Goal: Task Accomplishment & Management: Manage account settings

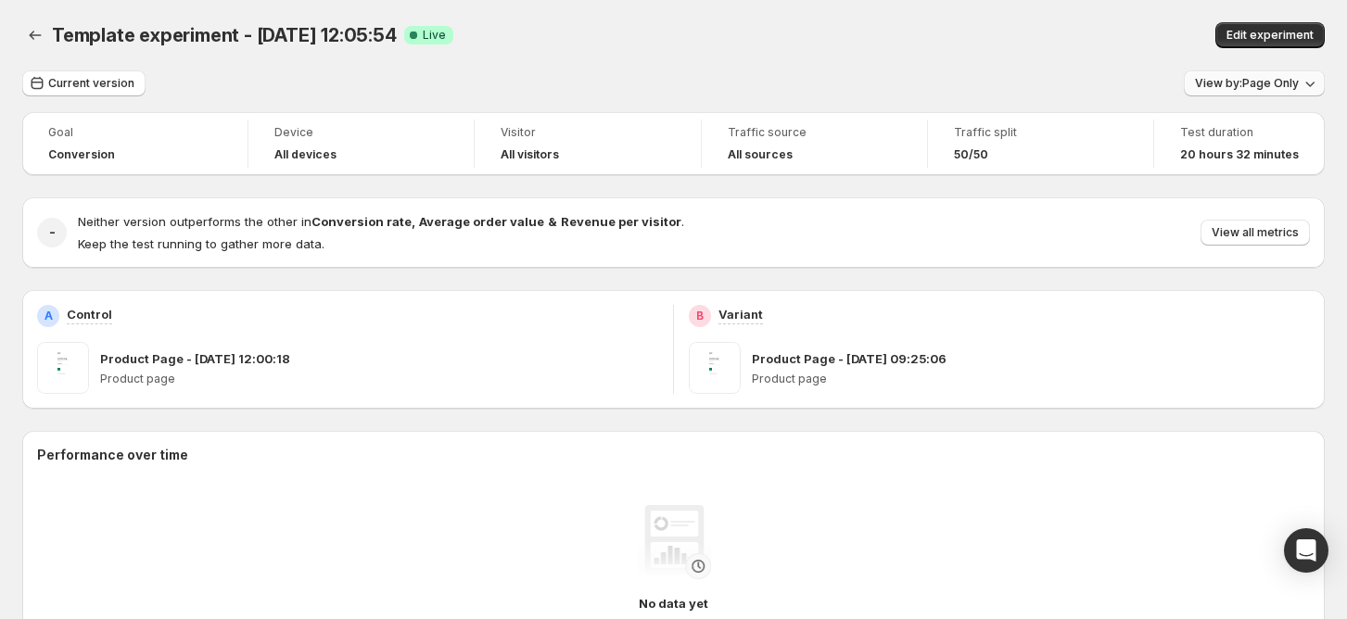
click at [1262, 80] on span "View by: Page Only" at bounding box center [1247, 83] width 104 height 15
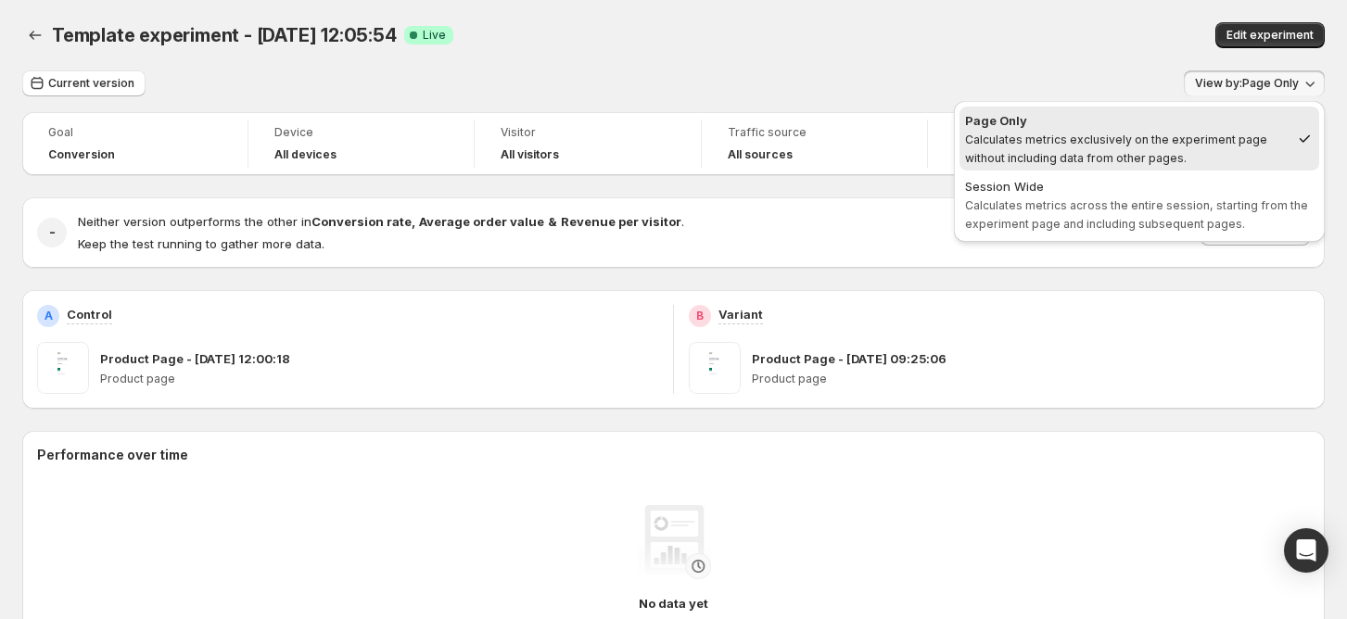
click at [919, 85] on div "Current version View by: Page Only" at bounding box center [673, 83] width 1302 height 27
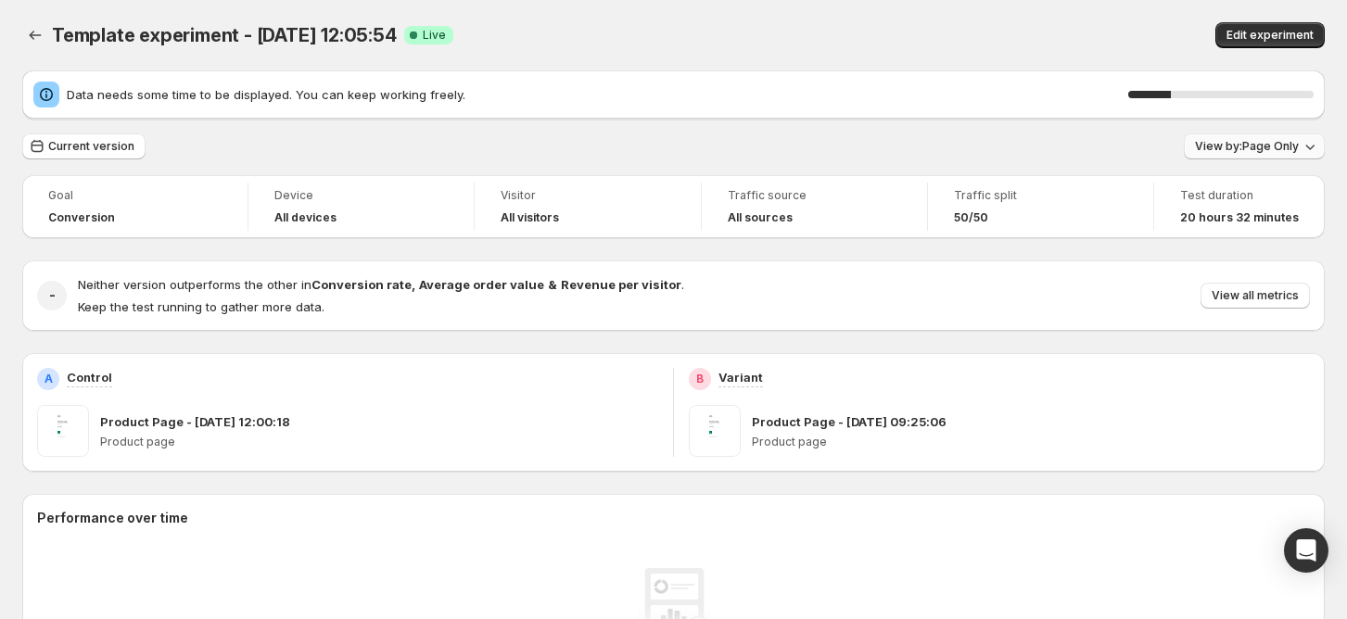
click at [1209, 138] on button "View by: Page Only" at bounding box center [1253, 146] width 141 height 26
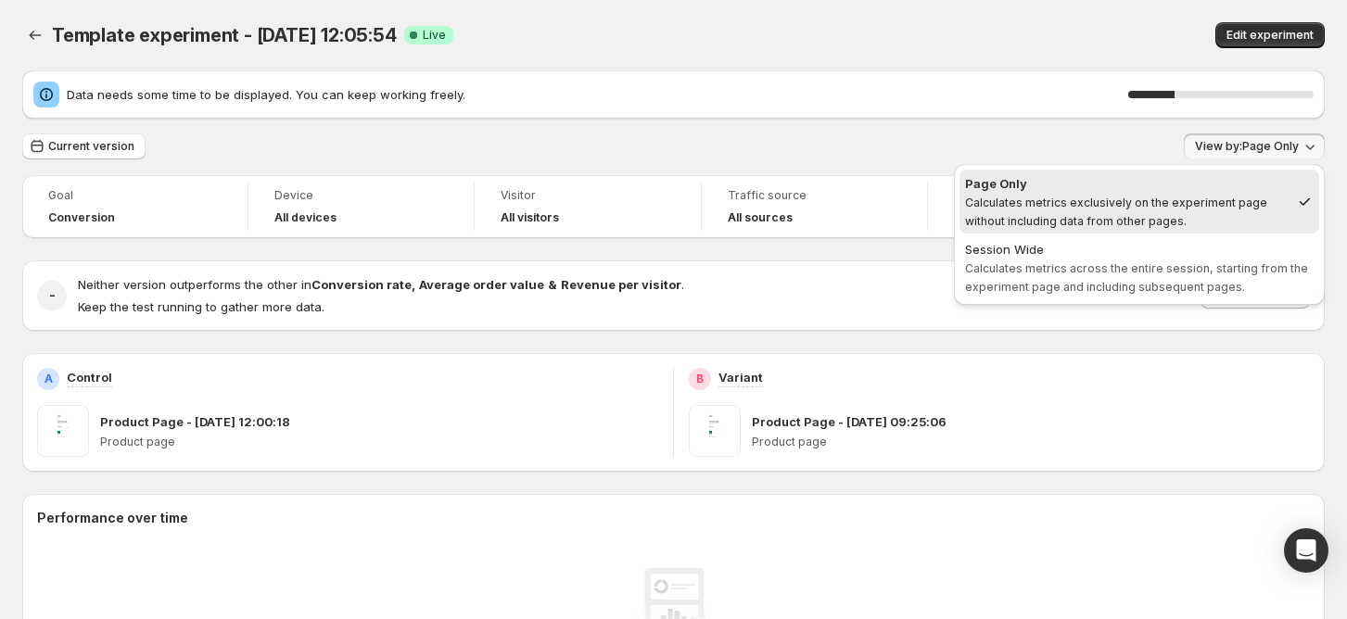
click at [956, 6] on div "Template experiment - Sep 30, 12:05:54. This page is ready Template experiment …" at bounding box center [673, 35] width 1302 height 70
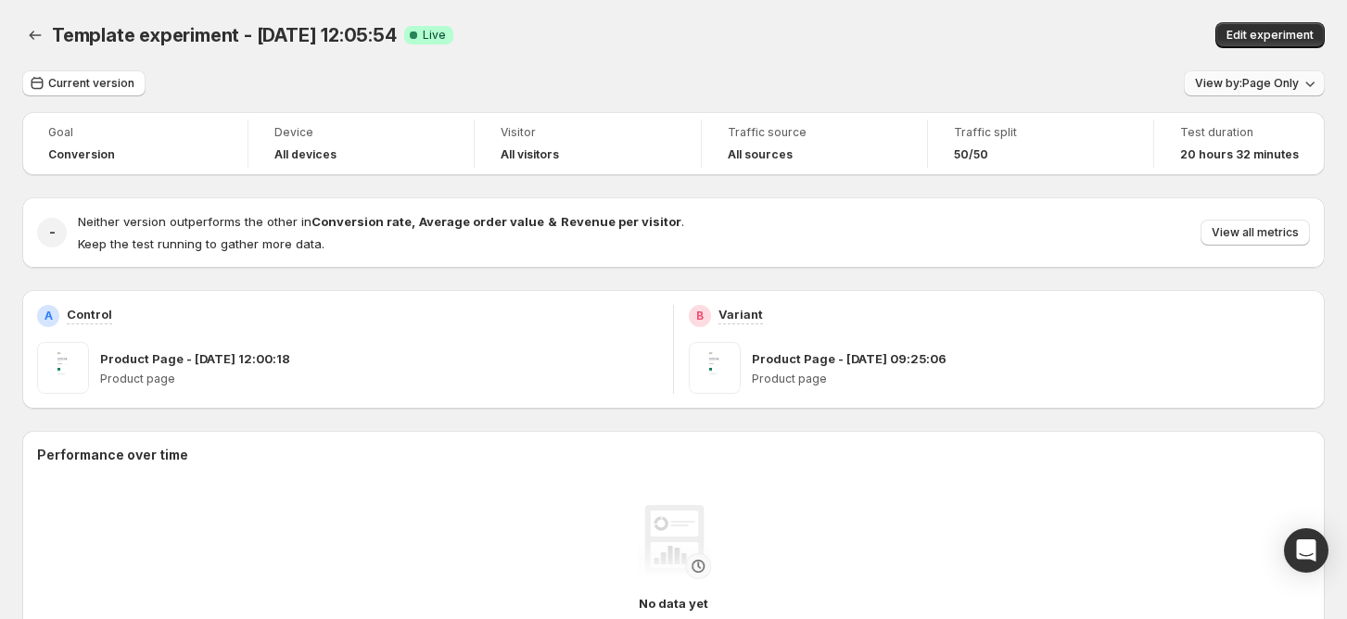
click at [1283, 78] on span "View by: Page Only" at bounding box center [1247, 83] width 104 height 15
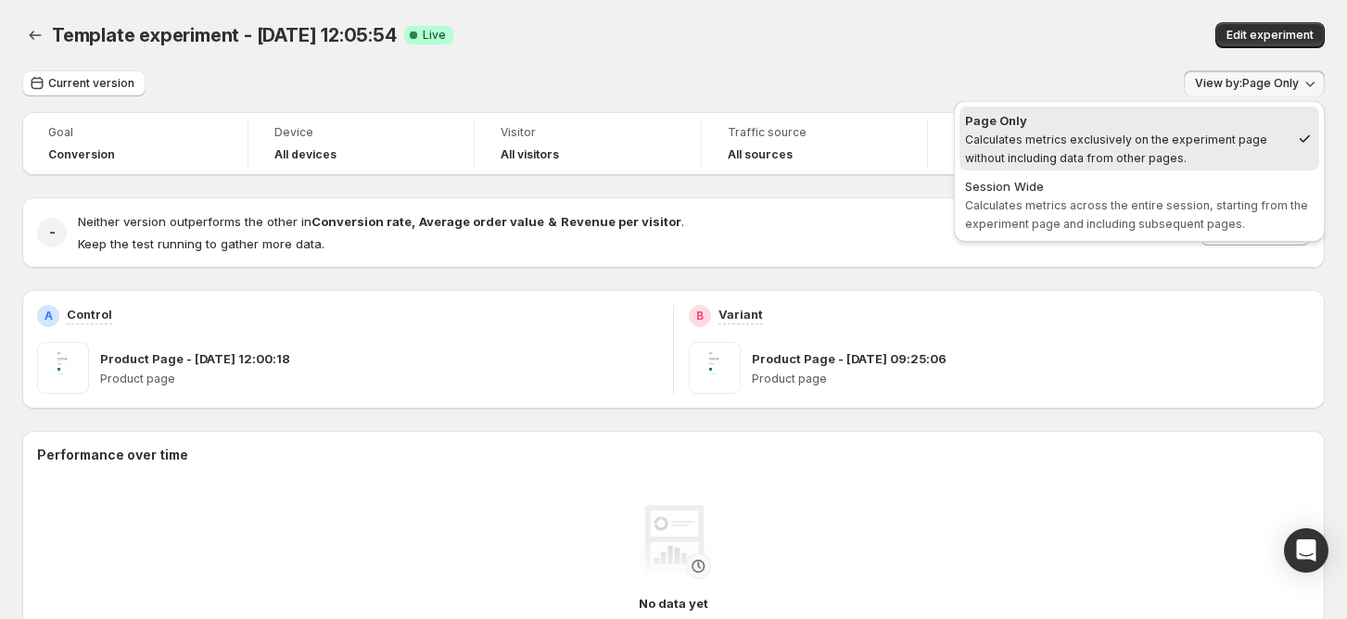
click at [921, 28] on div "Edit experiment" at bounding box center [1081, 35] width 487 height 26
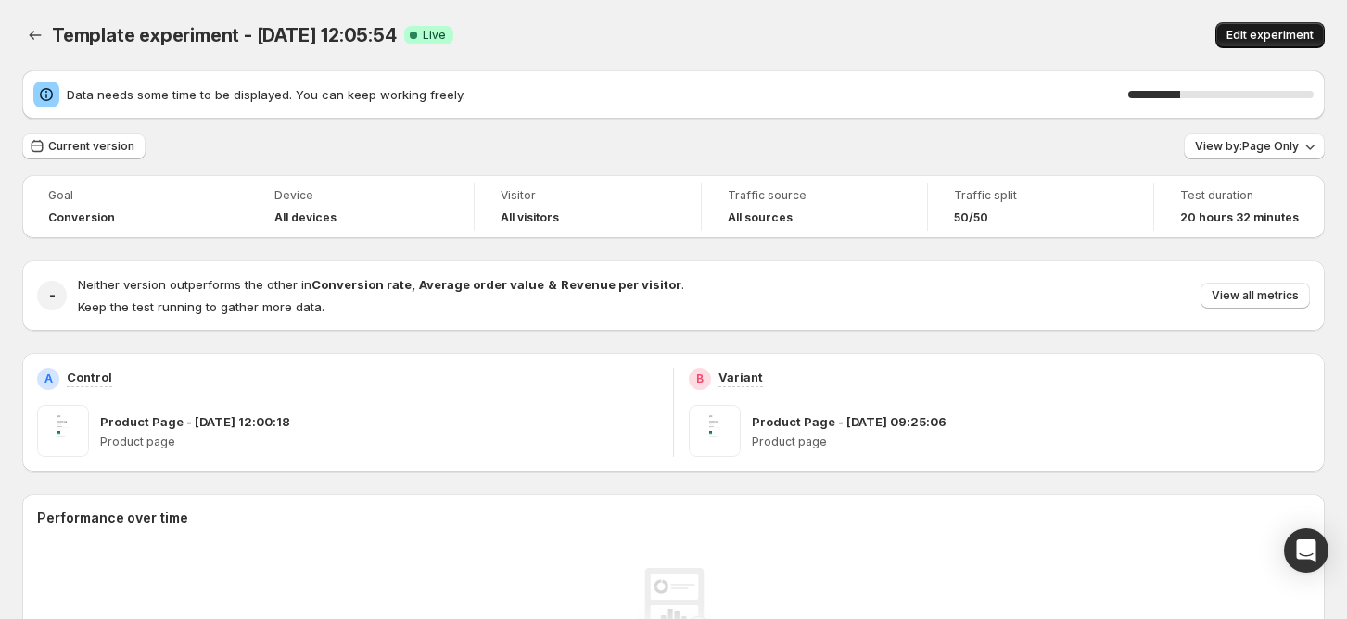
click at [1269, 38] on span "Edit experiment" at bounding box center [1269, 35] width 87 height 15
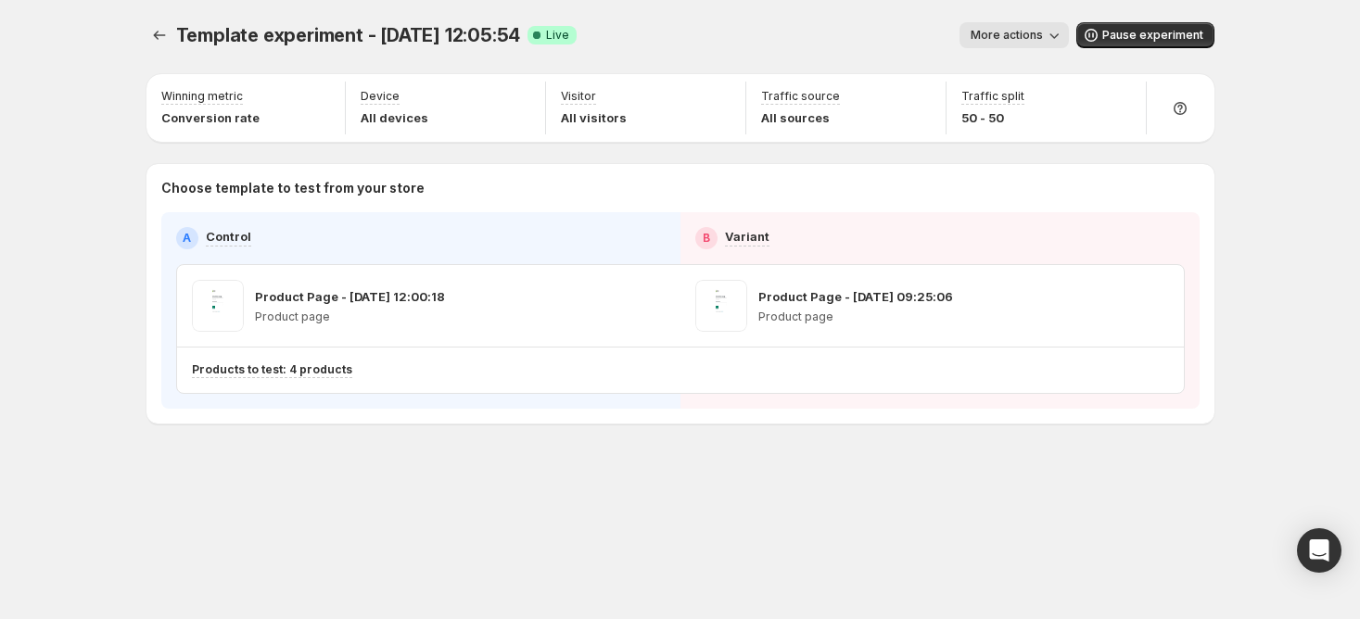
click at [1016, 41] on span "More actions" at bounding box center [1006, 35] width 72 height 15
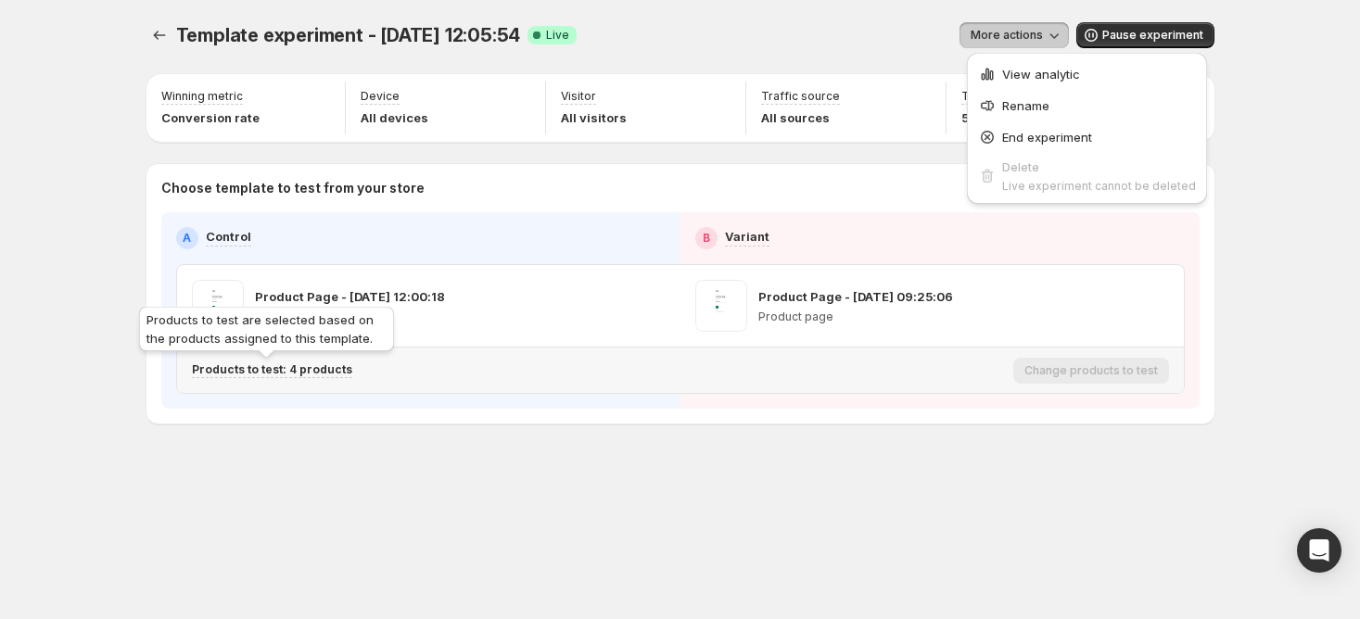
click at [287, 368] on p "Products to test: 4 products" at bounding box center [272, 369] width 160 height 15
click at [326, 370] on p "Products to test: 4 products" at bounding box center [272, 369] width 160 height 15
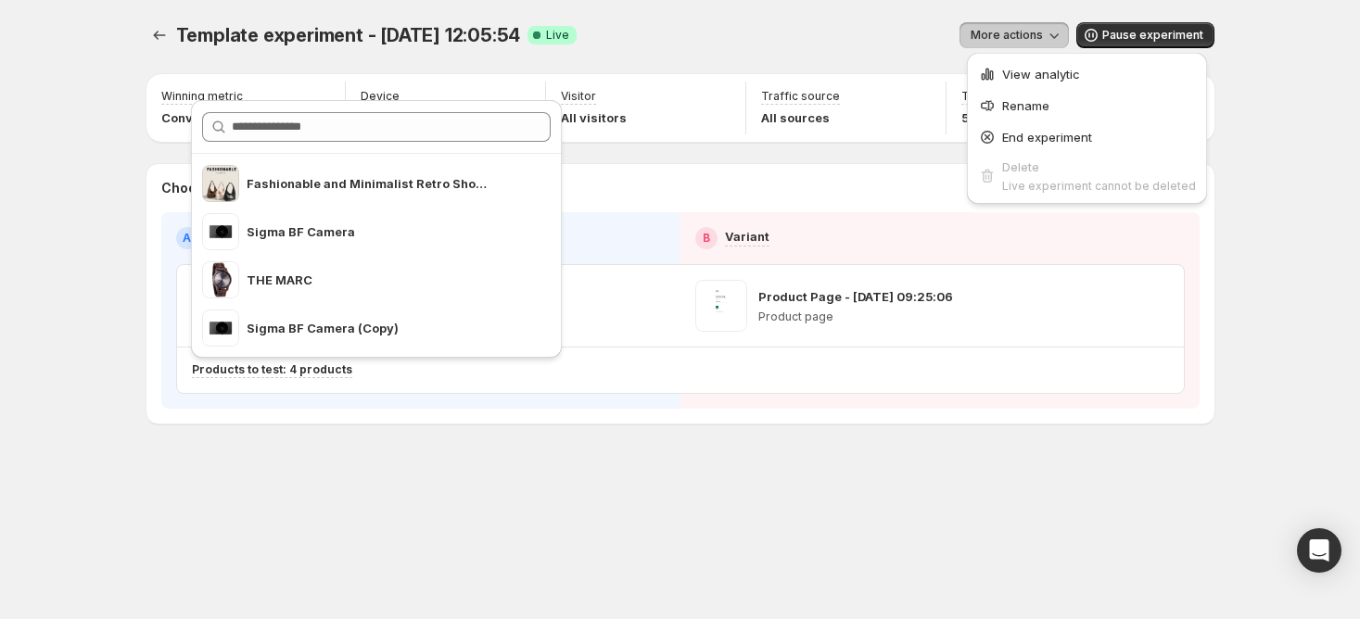
click at [273, 507] on div "Template experiment - [DATE] 12:05:54. This page is ready Template experiment -…" at bounding box center [680, 262] width 1112 height 524
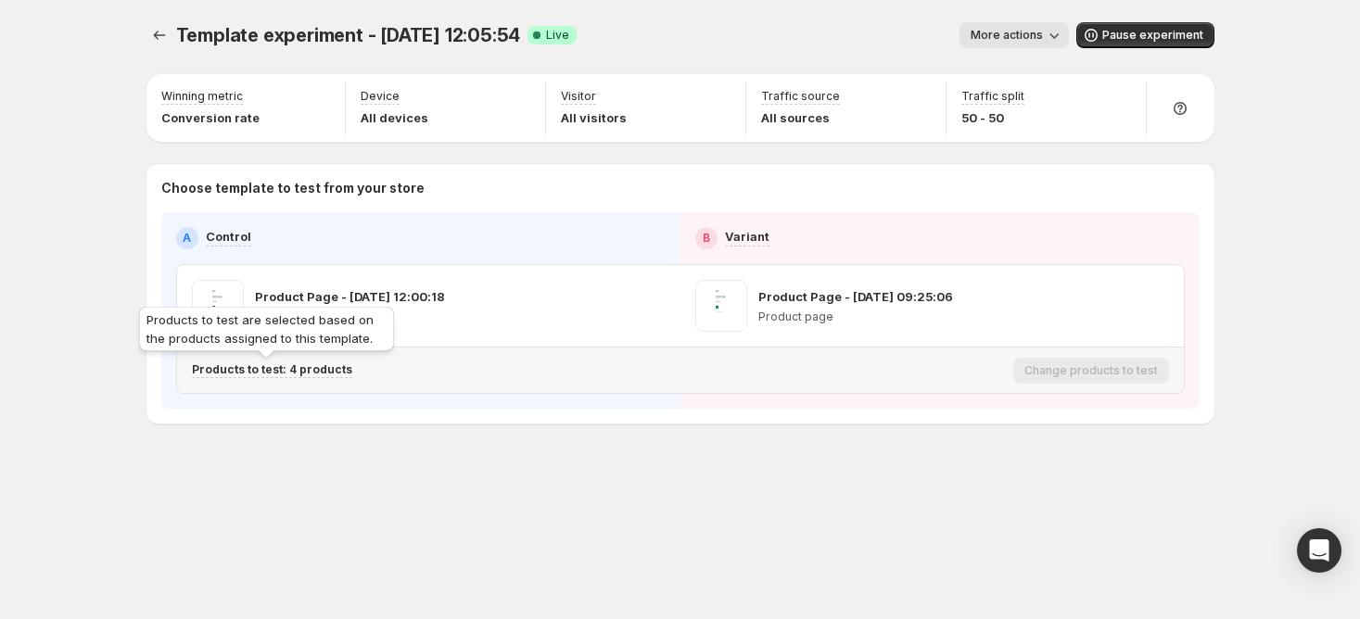
click at [323, 371] on p "Products to test: 4 products" at bounding box center [272, 369] width 160 height 15
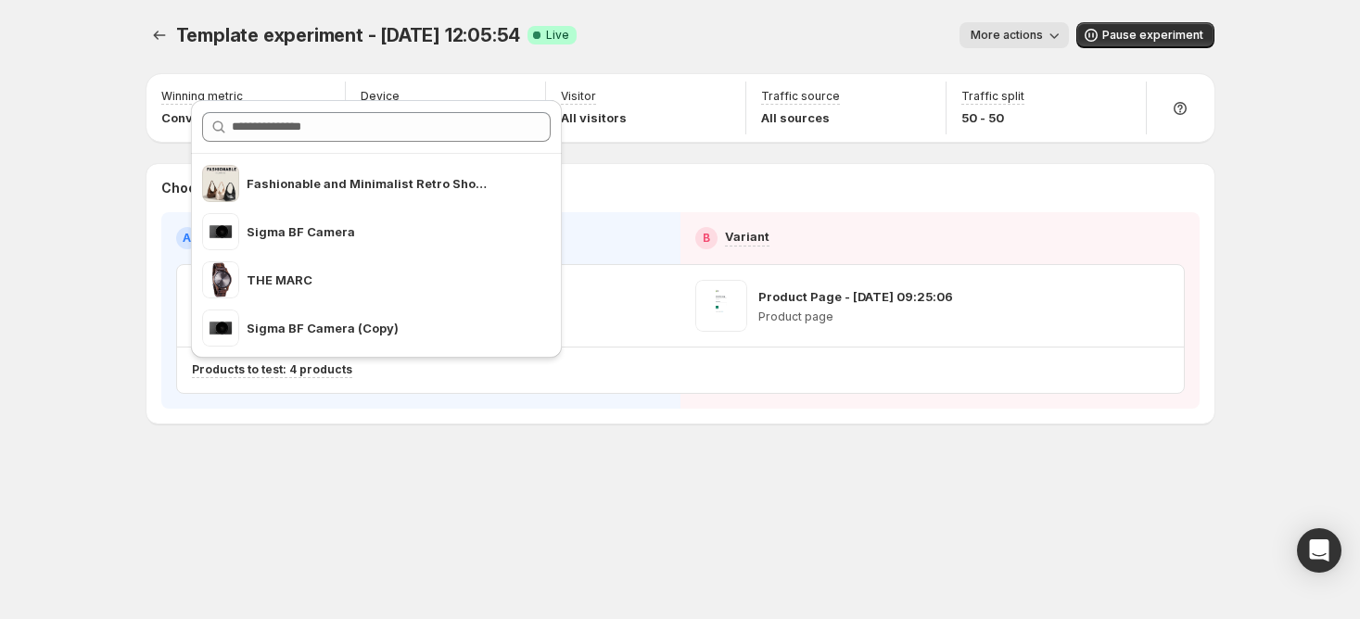
click at [740, 432] on div "Template experiment - [DATE] 12:05:54. This page is ready Template experiment -…" at bounding box center [680, 262] width 1112 height 524
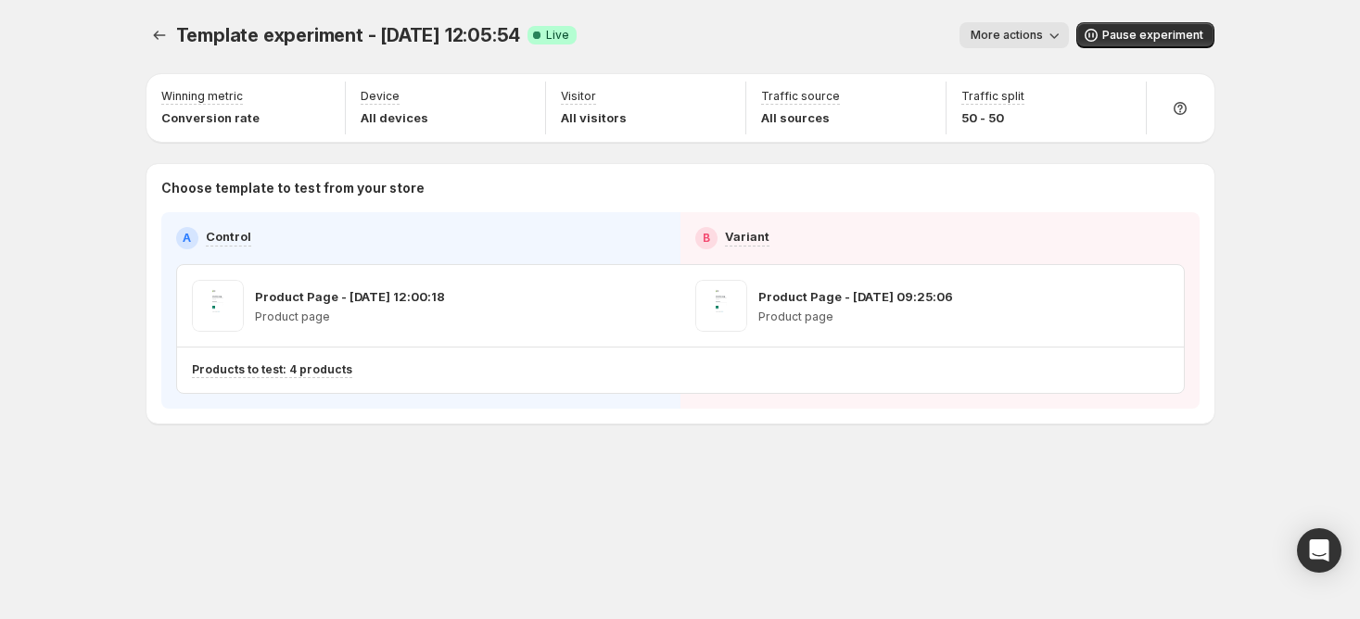
click at [1053, 26] on button "More actions" at bounding box center [1013, 35] width 109 height 26
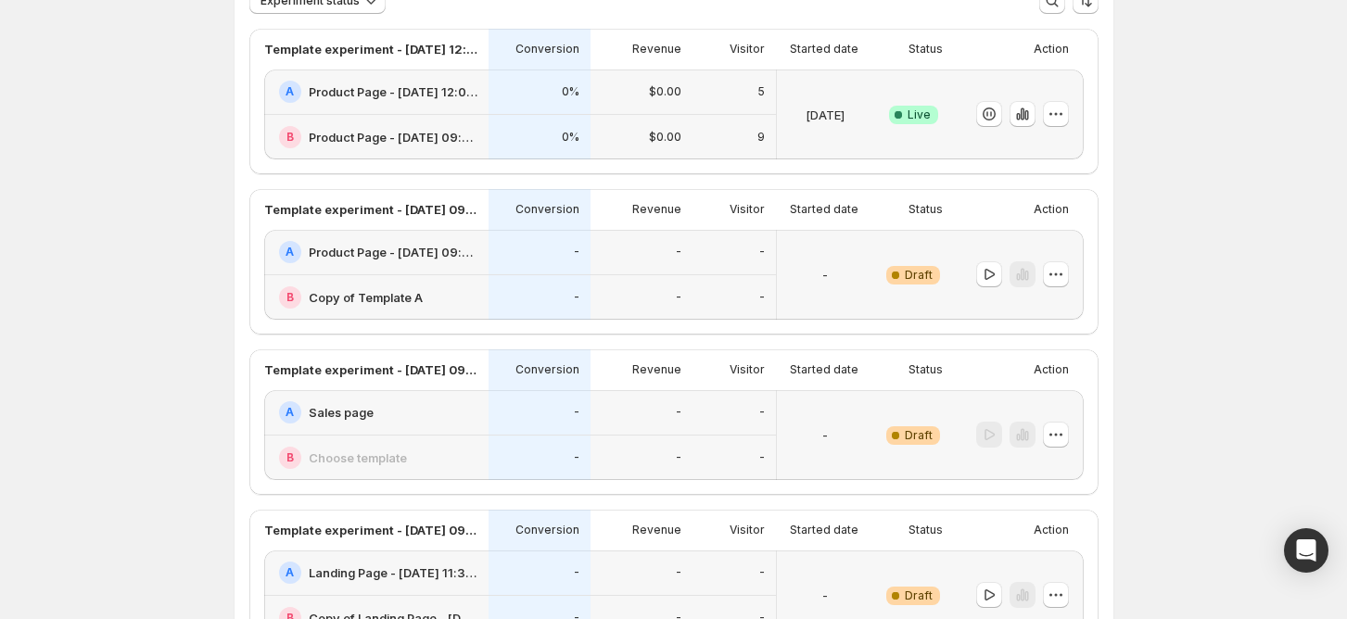
scroll to position [123, 0]
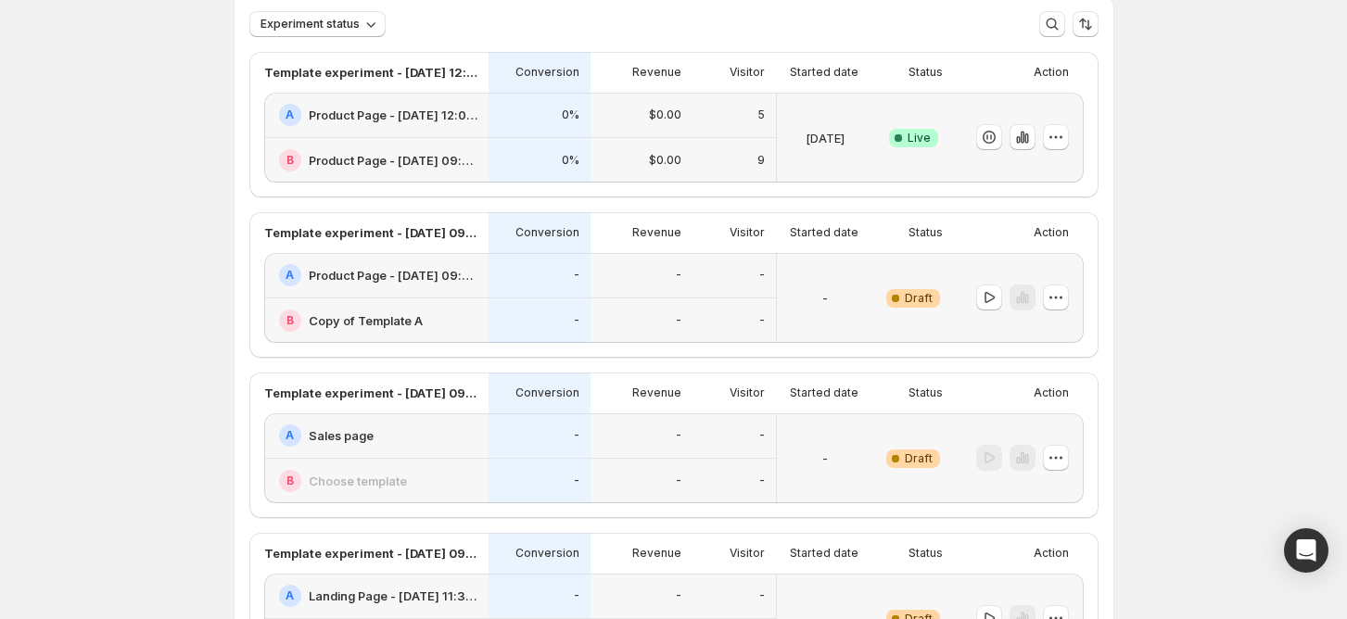
click at [853, 261] on div "-" at bounding box center [825, 298] width 96 height 90
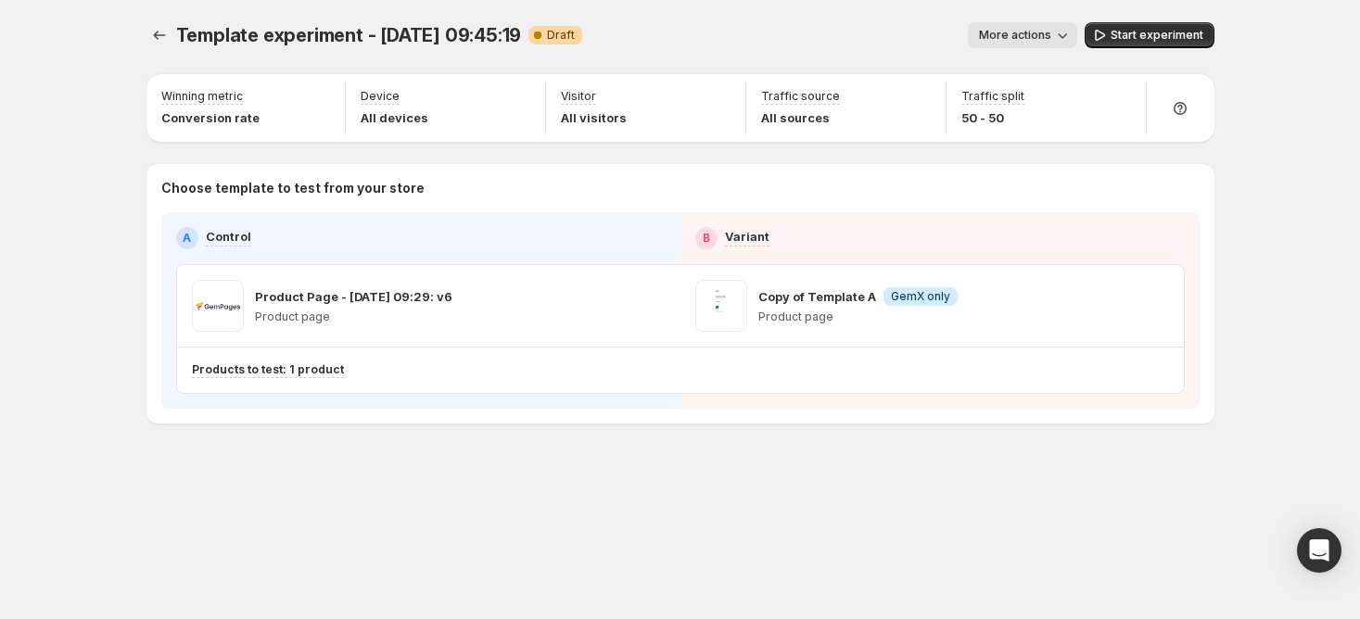
click at [1028, 42] on span "More actions" at bounding box center [1015, 35] width 72 height 15
click at [788, 4] on div "Template experiment - [DATE] 09:45:19. This page is ready Template experiment -…" at bounding box center [680, 35] width 1068 height 70
click at [766, 483] on div "Template experiment - [DATE] 09:45:19. This page is ready Template experiment -…" at bounding box center [680, 262] width 1112 height 524
click at [158, 25] on button "Experiments" at bounding box center [159, 35] width 26 height 26
